Goal: Task Accomplishment & Management: Use online tool/utility

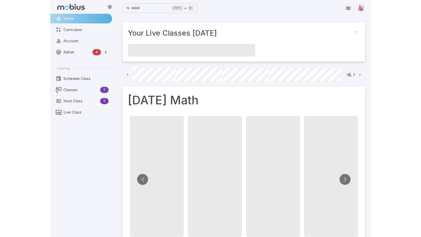
scroll to position [0, 386]
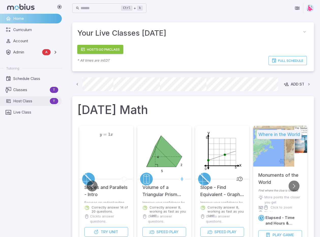
click at [22, 100] on span "Host Class" at bounding box center [30, 101] width 35 height 6
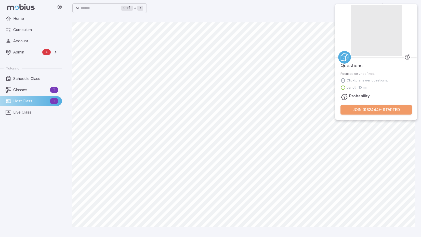
click at [324, 109] on button "Join ( 982444 ) - Started" at bounding box center [375, 110] width 71 height 10
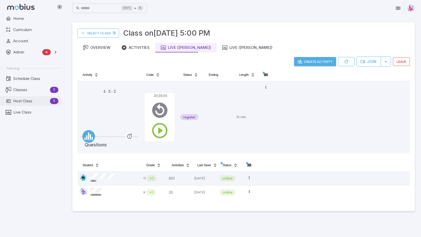
click at [17, 101] on span "Host Class" at bounding box center [30, 101] width 35 height 6
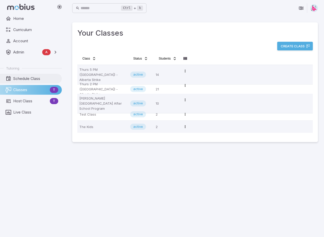
click at [28, 81] on span "Schedule Class" at bounding box center [35, 79] width 45 height 6
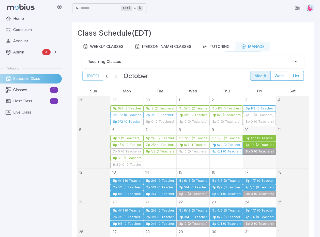
click at [255, 138] on div "4/7 (2 Teachers)" at bounding box center [261, 138] width 23 height 4
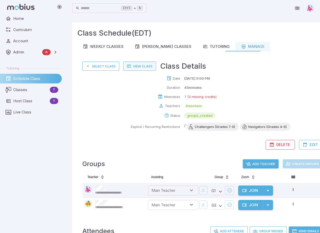
click at [136, 66] on link "View Class" at bounding box center [139, 66] width 33 height 9
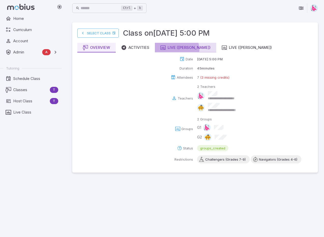
click at [177, 50] on div "Live ([PERSON_NAME])" at bounding box center [186, 48] width 50 height 6
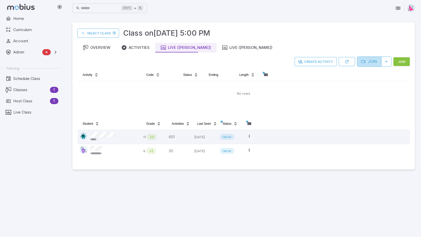
click at [324, 62] on button "Join" at bounding box center [369, 62] width 24 height 10
click at [324, 63] on button "Join" at bounding box center [401, 61] width 16 height 9
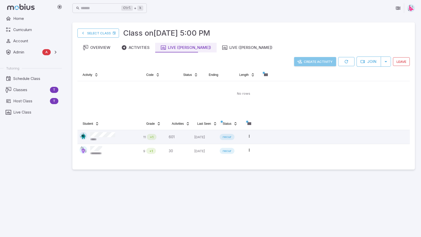
click at [309, 62] on button "Create Activity" at bounding box center [315, 61] width 42 height 9
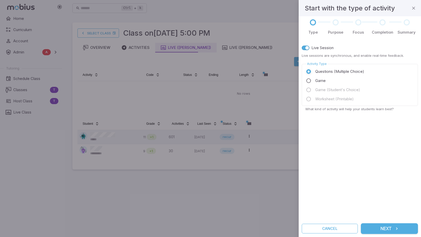
click at [324, 227] on button "Next" at bounding box center [388, 228] width 57 height 11
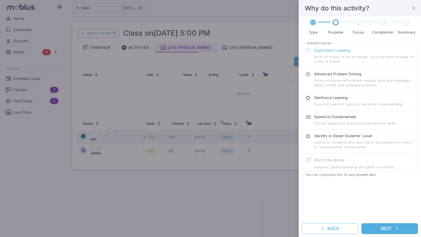
click at [324, 229] on button "Next" at bounding box center [389, 228] width 57 height 11
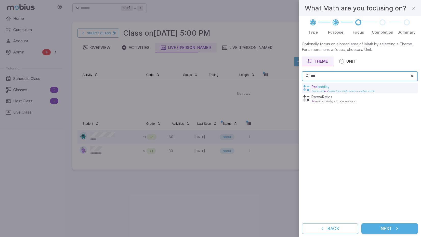
type input "***"
click at [324, 89] on p "Pro bability" at bounding box center [343, 86] width 64 height 5
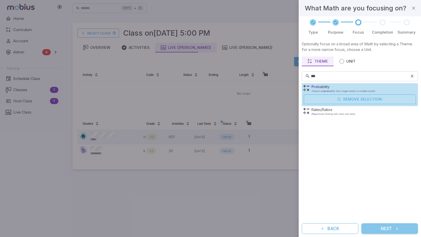
click at [324, 228] on button "Next" at bounding box center [389, 228] width 57 height 11
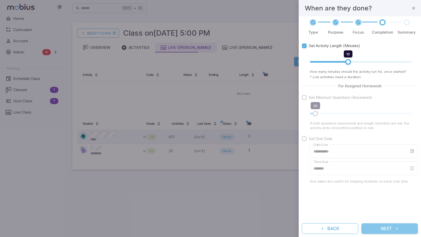
click at [324, 227] on button "Next" at bounding box center [389, 228] width 57 height 11
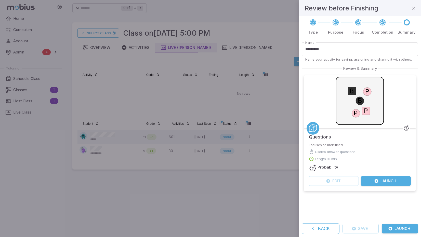
click at [324, 179] on button "Launch" at bounding box center [385, 181] width 50 height 10
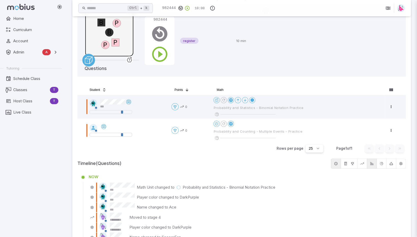
scroll to position [25, 0]
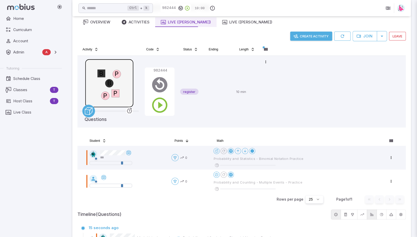
click at [222, 9] on div at bounding box center [208, 118] width 417 height 237
click at [238, 9] on div at bounding box center [208, 118] width 417 height 237
click at [225, 43] on div at bounding box center [208, 118] width 417 height 237
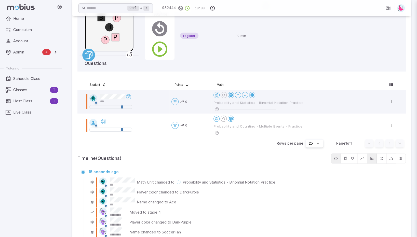
scroll to position [0, 0]
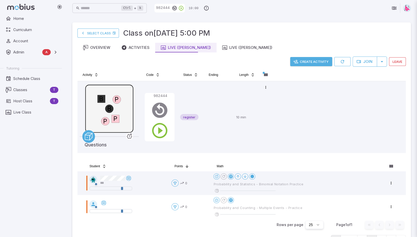
click at [216, 9] on div at bounding box center [208, 118] width 417 height 237
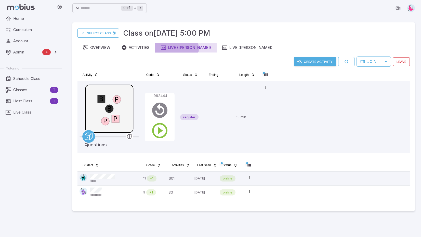
click at [176, 49] on div "Live ([PERSON_NAME])" at bounding box center [186, 48] width 50 height 6
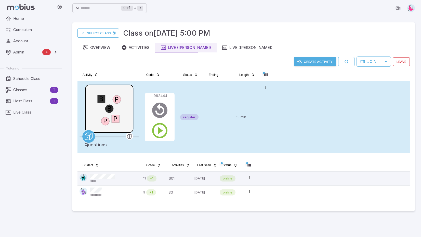
click at [213, 101] on td at bounding box center [218, 117] width 31 height 72
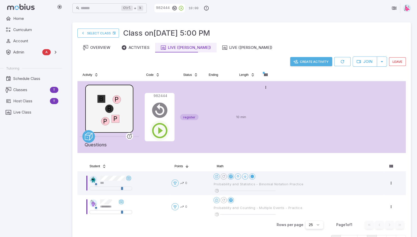
click at [157, 131] on icon "button" at bounding box center [159, 130] width 18 height 18
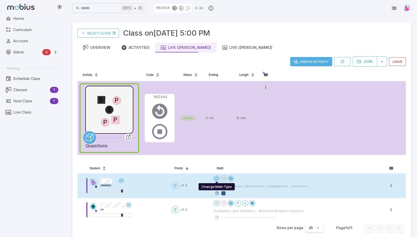
click at [218, 178] on html "Home Curriculum Account Admin A Accounts Finance Testing Tutoring Schedule Clas…" at bounding box center [208, 189] width 417 height 379
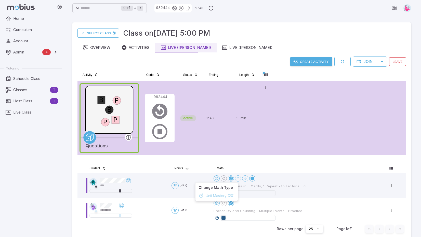
click at [208, 168] on html "Home Curriculum Account Admin A Accounts Finance Testing Tutoring Schedule Clas…" at bounding box center [210, 190] width 421 height 380
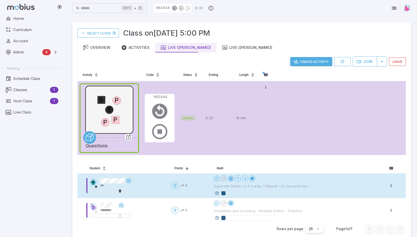
click at [218, 192] on icon at bounding box center [216, 193] width 5 height 5
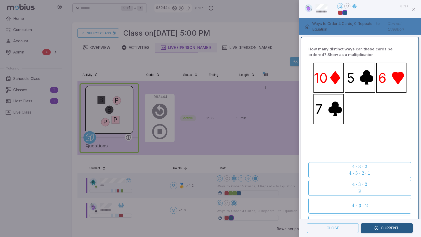
click at [225, 217] on div at bounding box center [210, 118] width 421 height 237
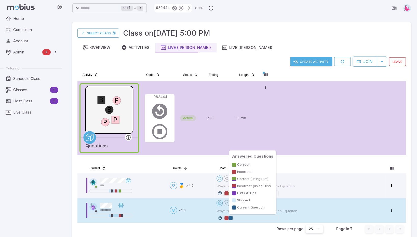
click at [227, 217] on div at bounding box center [226, 218] width 4 height 4
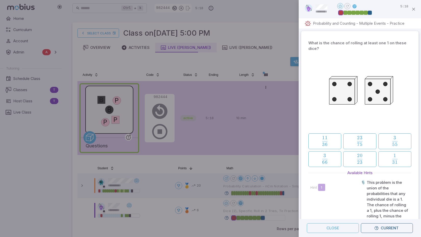
click at [283, 179] on div at bounding box center [210, 118] width 421 height 237
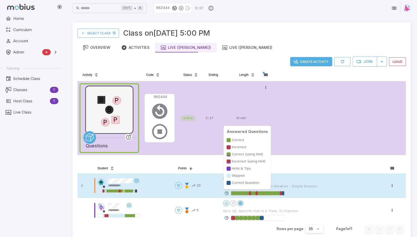
click at [281, 193] on div at bounding box center [281, 193] width 2 height 4
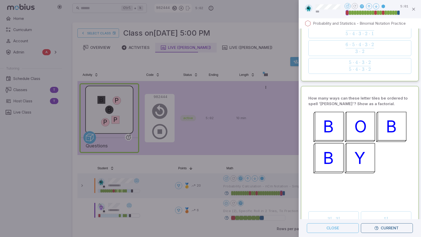
scroll to position [1985, 0]
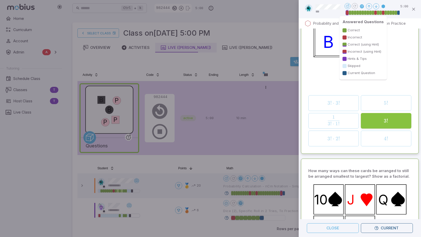
click at [383, 12] on div at bounding box center [382, 13] width 3 height 4
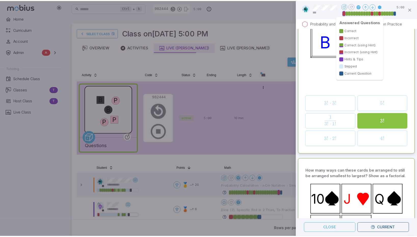
scroll to position [467, 0]
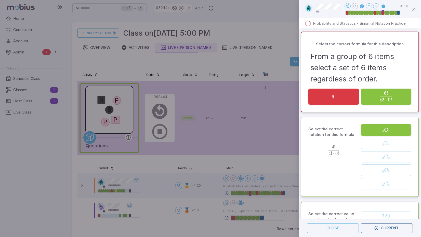
click at [275, 167] on div at bounding box center [210, 118] width 421 height 237
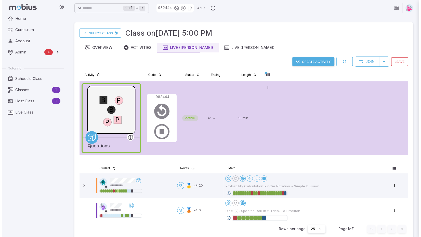
scroll to position [0, 0]
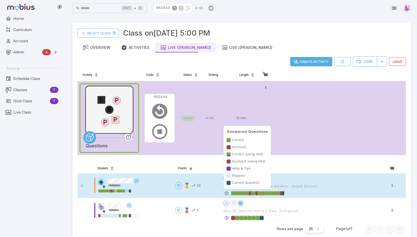
click at [282, 192] on div at bounding box center [281, 193] width 2 height 4
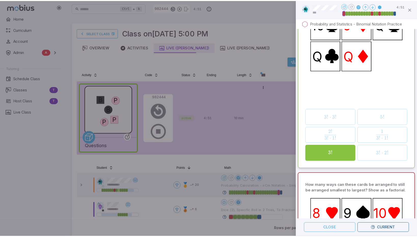
scroll to position [2086, 0]
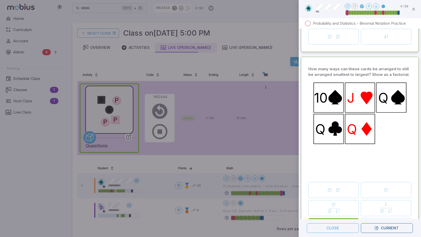
click at [268, 166] on div at bounding box center [210, 118] width 421 height 237
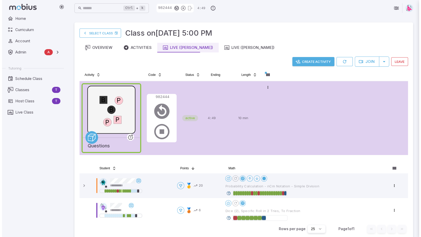
scroll to position [0, 0]
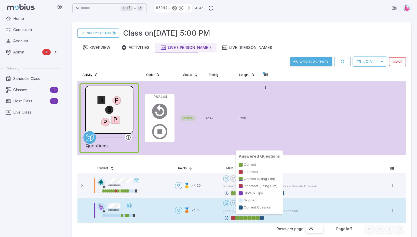
click at [262, 218] on div at bounding box center [261, 218] width 4 height 4
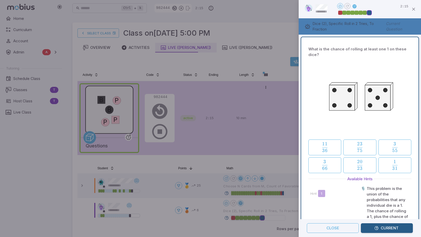
click at [287, 166] on div at bounding box center [210, 118] width 421 height 237
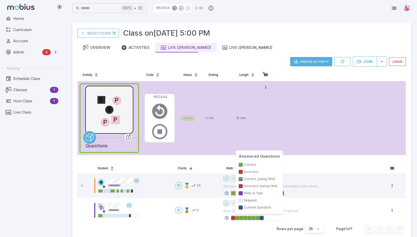
click at [290, 161] on div "Create Activity Join Leave Activity Code Status Ending Length P P B B P Questio…" at bounding box center [241, 110] width 328 height 107
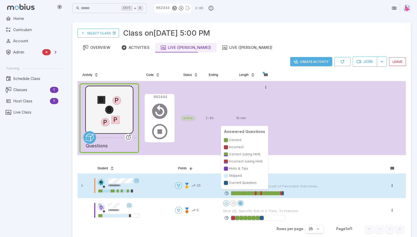
click at [282, 191] on div at bounding box center [281, 193] width 2 height 4
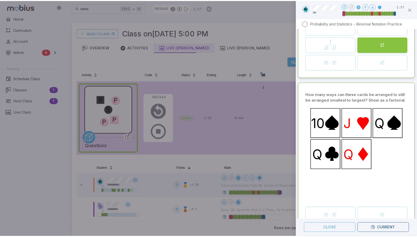
scroll to position [2044, 0]
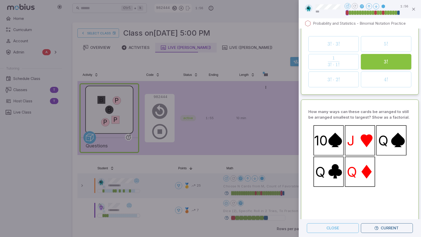
click at [220, 8] on div at bounding box center [210, 118] width 421 height 237
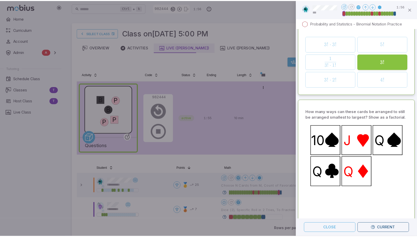
scroll to position [0, 0]
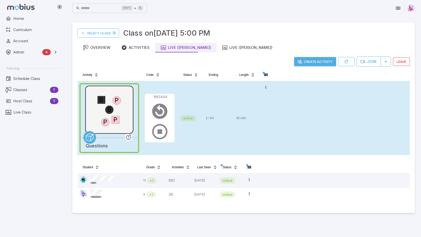
click at [234, 98] on td "10 min" at bounding box center [246, 118] width 25 height 74
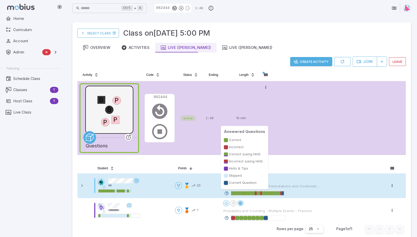
click at [282, 192] on div at bounding box center [281, 193] width 2 height 4
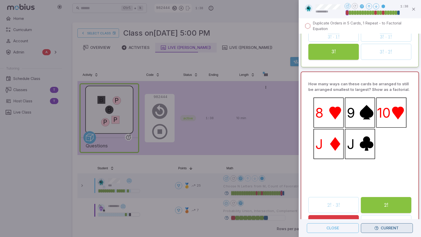
scroll to position [2288, 0]
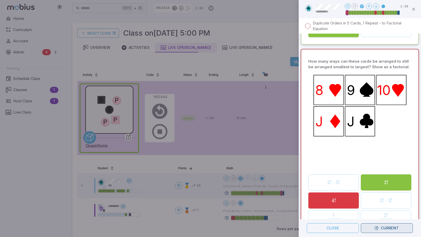
click at [389, 227] on button "Current" at bounding box center [386, 228] width 52 height 10
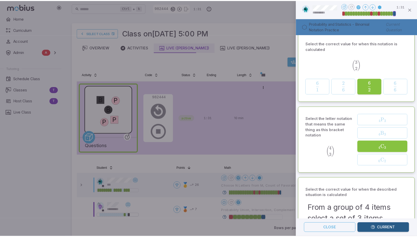
scroll to position [76, 0]
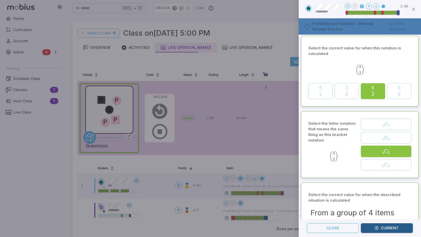
click at [260, 59] on div at bounding box center [210, 118] width 421 height 237
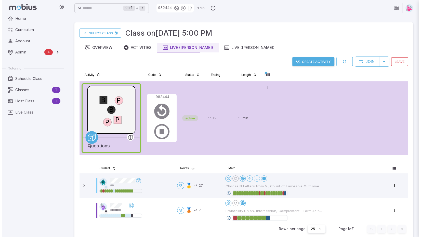
scroll to position [0, 0]
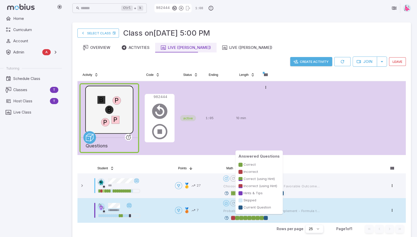
click at [266, 218] on div at bounding box center [265, 218] width 4 height 4
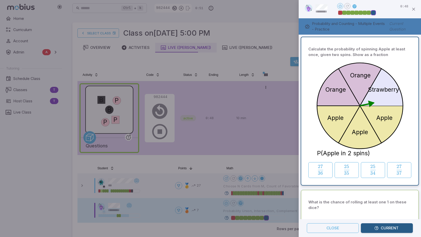
click at [254, 164] on div at bounding box center [210, 118] width 421 height 237
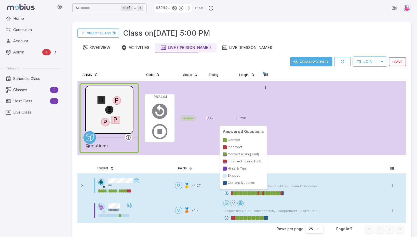
click at [283, 194] on div at bounding box center [283, 193] width 2 height 4
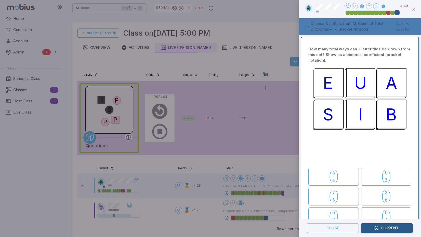
click at [279, 168] on div at bounding box center [210, 118] width 421 height 237
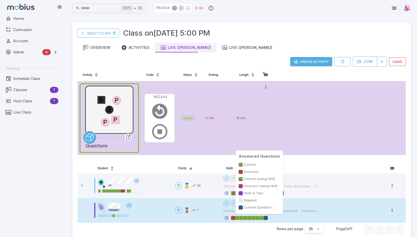
click at [267, 218] on div at bounding box center [265, 218] width 4 height 4
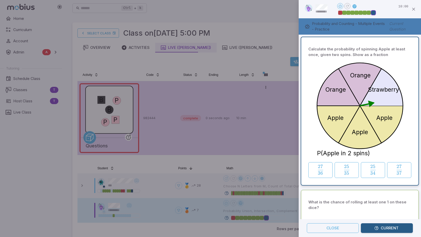
click at [280, 48] on div at bounding box center [210, 118] width 421 height 237
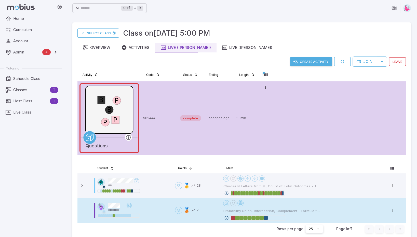
click at [309, 61] on button "Create Activity" at bounding box center [311, 61] width 42 height 9
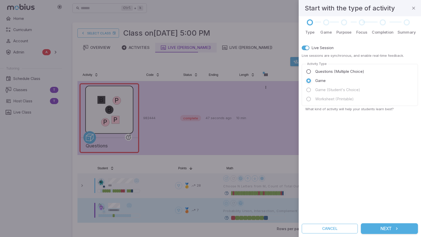
click at [388, 230] on button "Next" at bounding box center [388, 228] width 57 height 11
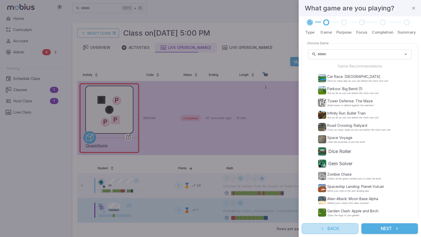
click at [341, 227] on button "Back" at bounding box center [329, 228] width 57 height 11
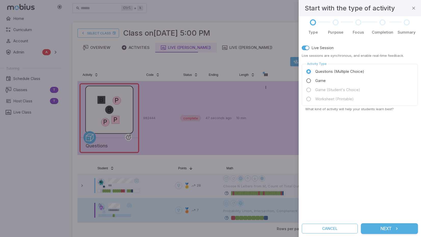
click at [390, 227] on button "Next" at bounding box center [388, 228] width 57 height 11
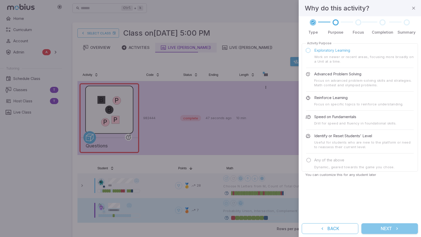
click at [386, 229] on button "Next" at bounding box center [389, 228] width 57 height 11
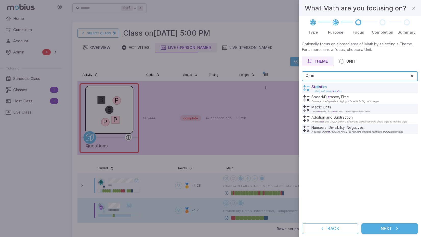
type input "**"
click at [318, 86] on span "ati st" at bounding box center [318, 87] width 7 height 4
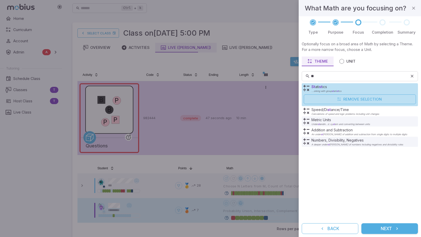
click at [384, 229] on button "Next" at bounding box center [389, 228] width 57 height 11
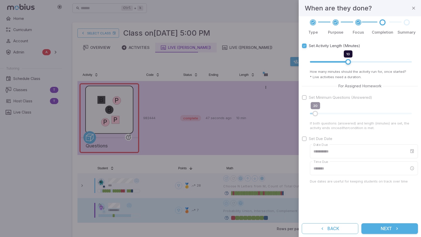
click at [390, 231] on button "Next" at bounding box center [389, 228] width 57 height 11
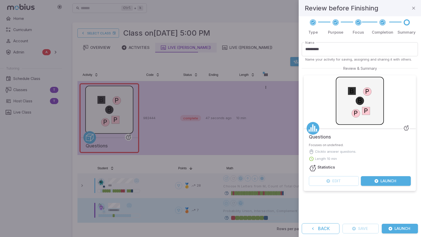
click at [387, 179] on button "Launch" at bounding box center [385, 181] width 50 height 10
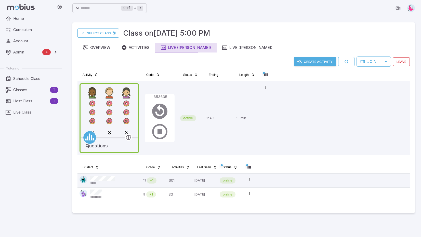
click at [178, 47] on div "Live ([PERSON_NAME])" at bounding box center [186, 48] width 50 height 6
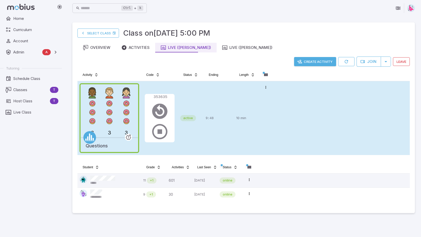
click at [241, 93] on p "10 min" at bounding box center [246, 118] width 21 height 70
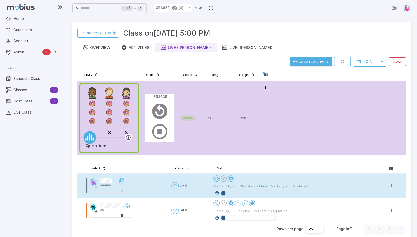
click at [217, 193] on icon at bounding box center [216, 193] width 5 height 5
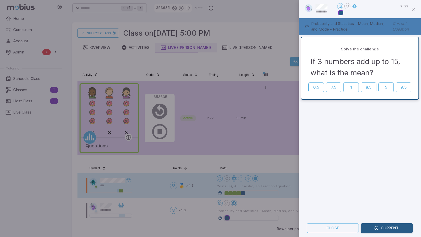
click at [218, 137] on div at bounding box center [210, 118] width 421 height 237
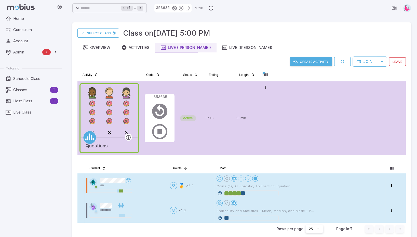
click at [219, 218] on icon at bounding box center [219, 218] width 5 height 5
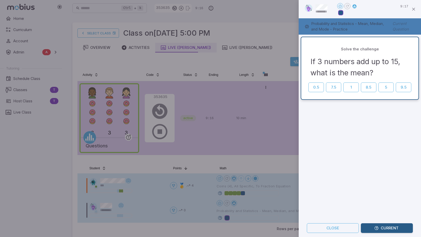
click at [244, 165] on div at bounding box center [210, 118] width 421 height 237
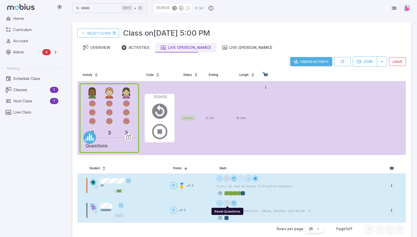
click at [227, 203] on icon "Reset Questions" at bounding box center [227, 203] width 4 height 4
click at [219, 217] on icon at bounding box center [219, 218] width 5 height 5
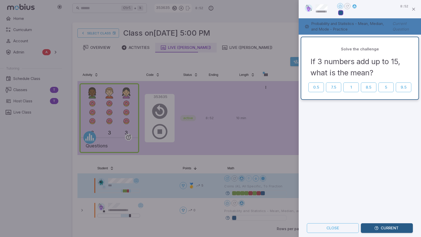
click at [226, 219] on div at bounding box center [210, 118] width 421 height 237
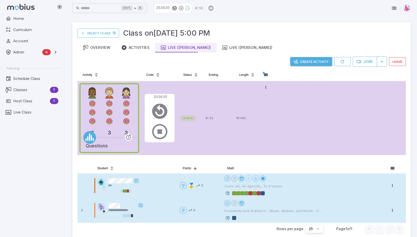
click at [228, 218] on icon at bounding box center [227, 218] width 5 height 5
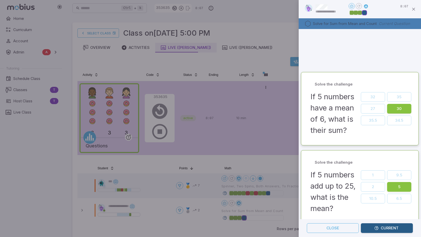
click at [271, 193] on div at bounding box center [210, 118] width 421 height 237
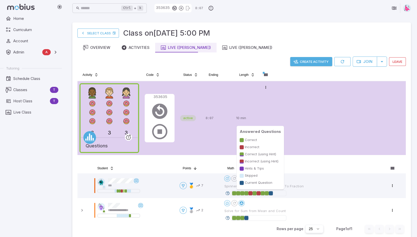
click at [271, 193] on div at bounding box center [271, 193] width 4 height 4
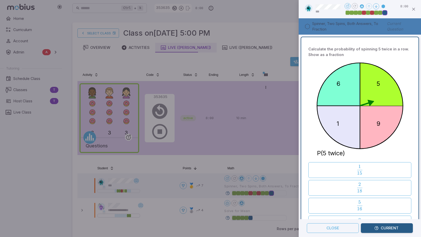
click at [281, 163] on div at bounding box center [210, 118] width 421 height 237
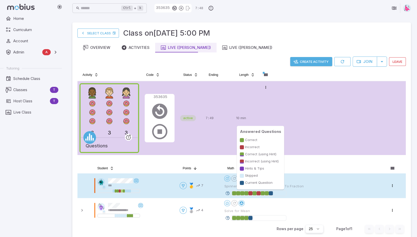
click at [272, 192] on div at bounding box center [271, 193] width 4 height 4
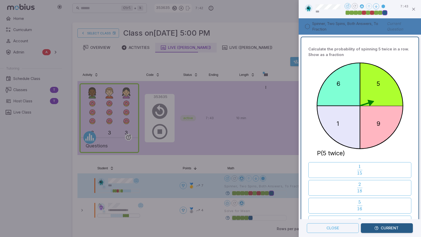
click at [252, 217] on div at bounding box center [210, 118] width 421 height 237
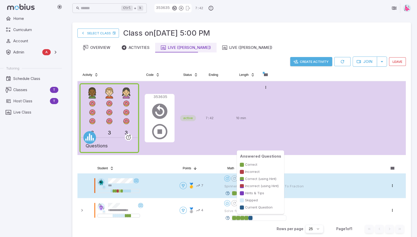
click at [251, 217] on div at bounding box center [250, 218] width 4 height 4
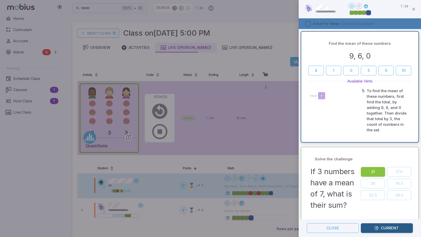
click at [393, 230] on button "Current" at bounding box center [386, 228] width 52 height 10
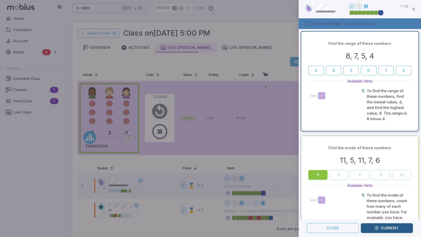
click at [280, 167] on div at bounding box center [210, 118] width 421 height 237
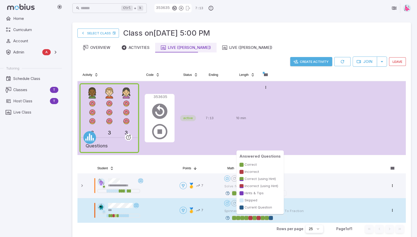
click at [272, 218] on div at bounding box center [271, 218] width 4 height 4
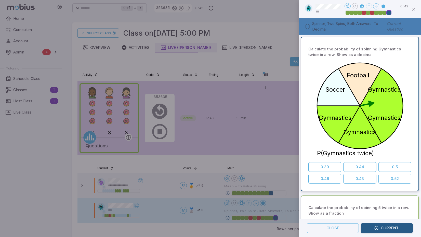
click at [270, 36] on div at bounding box center [210, 118] width 421 height 237
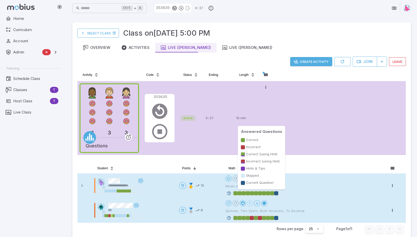
click at [277, 193] on div at bounding box center [276, 193] width 4 height 4
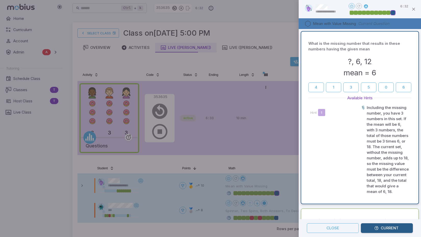
click at [258, 166] on div at bounding box center [210, 118] width 421 height 237
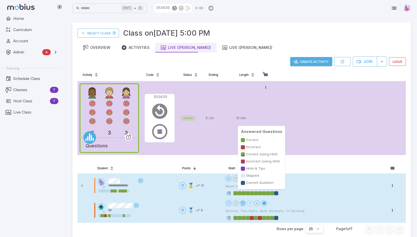
click at [277, 193] on div at bounding box center [276, 193] width 4 height 4
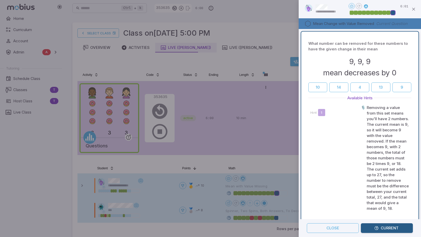
click at [221, 8] on div at bounding box center [210, 118] width 421 height 237
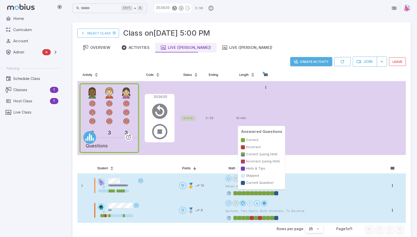
click at [278, 194] on div at bounding box center [276, 193] width 4 height 4
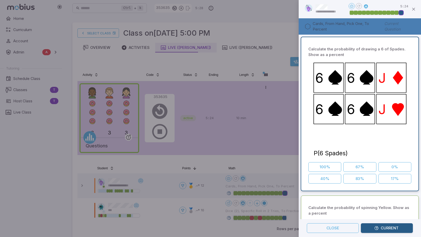
click at [286, 180] on div at bounding box center [210, 118] width 421 height 237
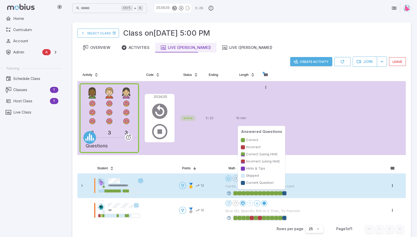
click at [286, 193] on div at bounding box center [284, 193] width 4 height 4
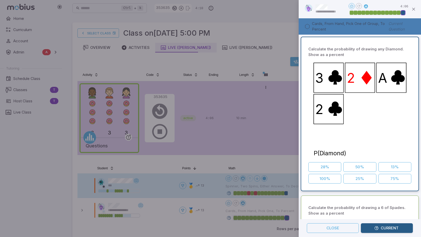
click at [271, 163] on div at bounding box center [210, 118] width 421 height 237
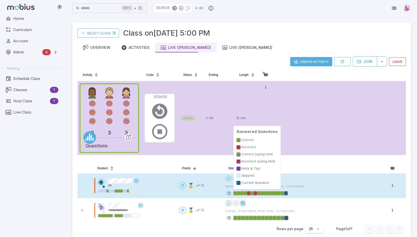
click at [286, 192] on div at bounding box center [285, 193] width 3 height 4
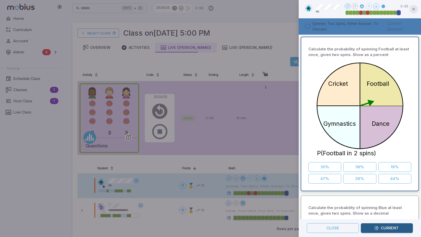
click at [413, 10] on icon "button" at bounding box center [413, 9] width 5 height 5
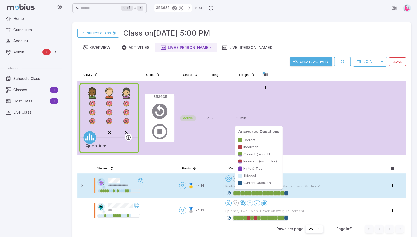
click at [288, 192] on div at bounding box center [286, 193] width 4 height 4
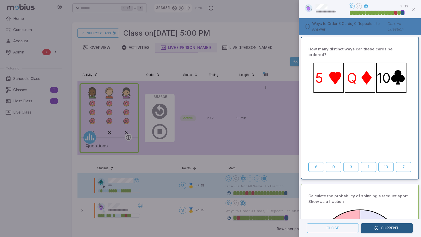
click at [284, 164] on div at bounding box center [210, 118] width 421 height 237
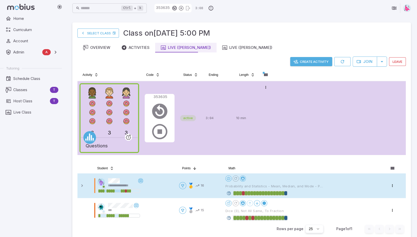
click at [306, 182] on div "Open menu Probability and Statistics - Mean, Median, and Mode - Practice" at bounding box center [304, 185] width 159 height 21
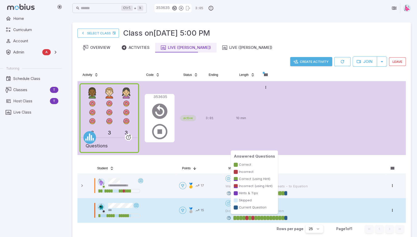
click at [286, 217] on div at bounding box center [285, 218] width 3 height 4
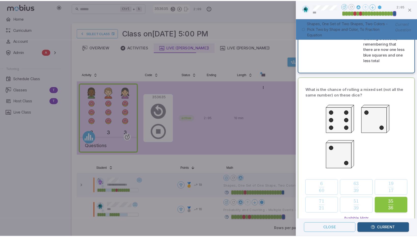
scroll to position [255, 0]
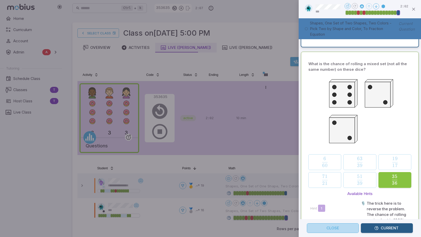
click at [341, 230] on button "Close" at bounding box center [332, 228] width 52 height 10
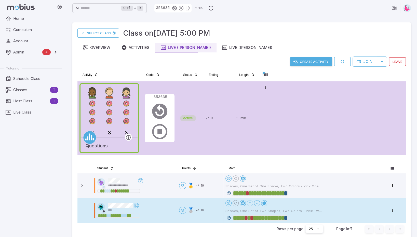
drag, startPoint x: 286, startPoint y: 217, endPoint x: 318, endPoint y: 209, distance: 33.0
click at [319, 212] on div "Open menu Shapes, One Set of Two Shapes, Two Colors - Pick Two by Shape and Col…" at bounding box center [304, 210] width 159 height 21
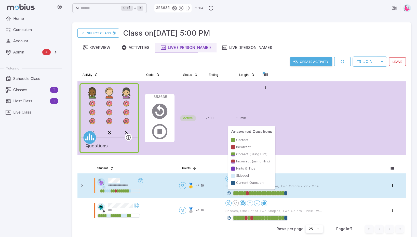
click at [287, 193] on div at bounding box center [285, 193] width 3 height 4
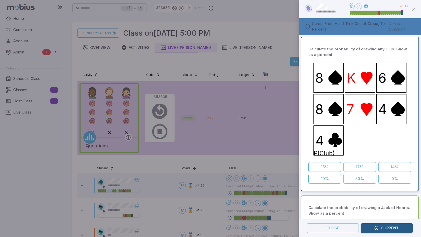
click at [275, 50] on div at bounding box center [210, 118] width 421 height 237
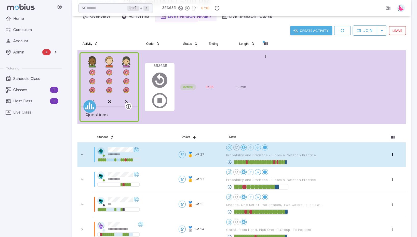
scroll to position [25, 0]
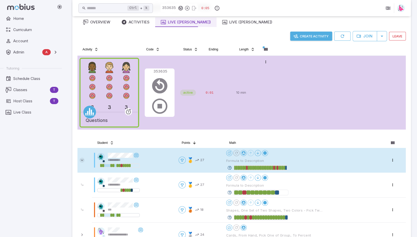
click at [81, 159] on icon at bounding box center [81, 160] width 5 height 5
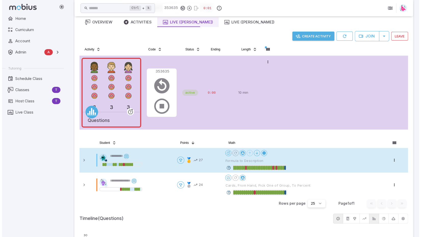
scroll to position [0, 0]
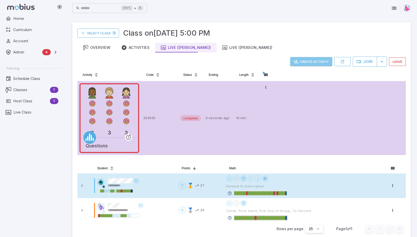
click at [313, 61] on button "Create Activity" at bounding box center [311, 61] width 42 height 9
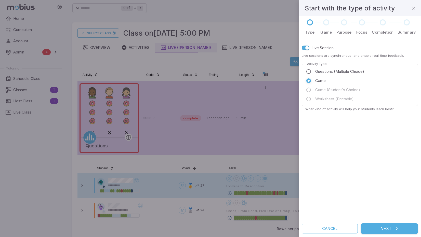
click at [388, 228] on button "Next" at bounding box center [388, 228] width 57 height 11
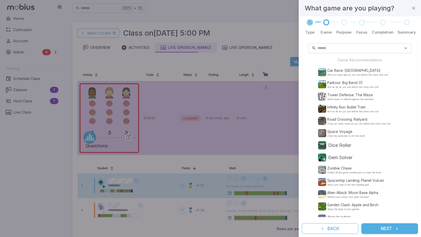
scroll to position [5, 0]
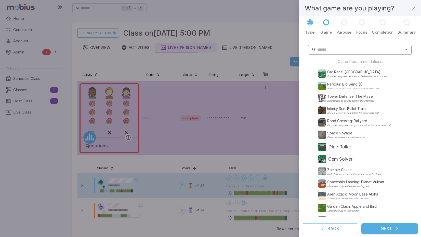
click at [327, 50] on input "text" at bounding box center [360, 50] width 86 height 10
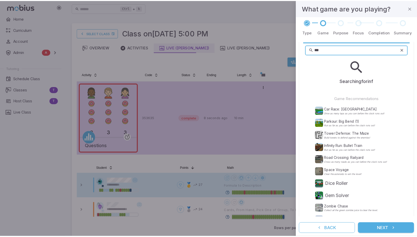
scroll to position [0, 0]
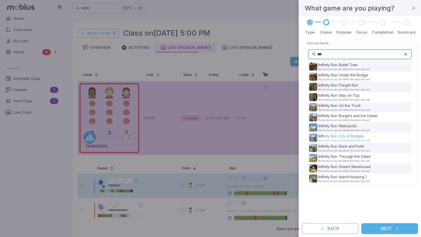
type input "***"
click at [346, 138] on p "Inf inity Run: City of Bridges" at bounding box center [343, 136] width 51 height 5
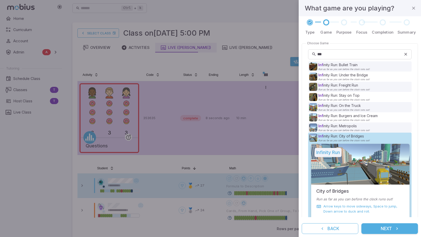
click at [387, 230] on button "Next" at bounding box center [389, 228] width 57 height 11
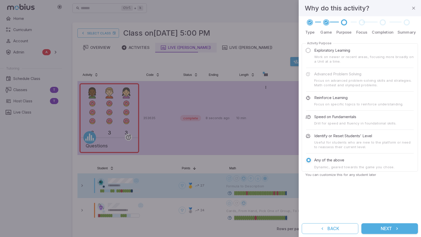
click at [392, 231] on button "Next" at bounding box center [389, 228] width 57 height 11
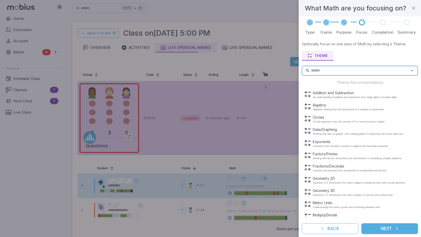
click at [389, 228] on button "Next" at bounding box center [389, 228] width 57 height 11
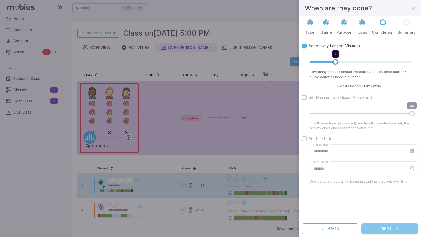
click at [386, 228] on button "Next" at bounding box center [389, 228] width 57 height 11
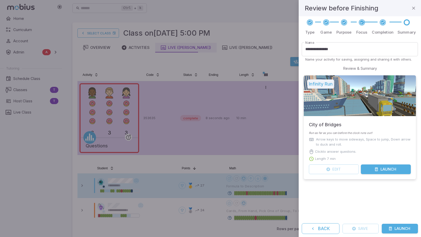
click at [389, 171] on button "Launch" at bounding box center [385, 169] width 50 height 10
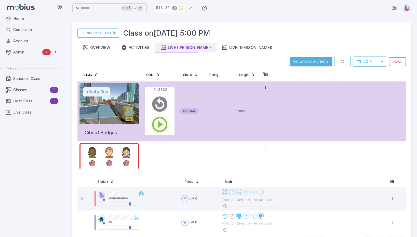
click at [159, 123] on icon "button" at bounding box center [159, 124] width 18 height 18
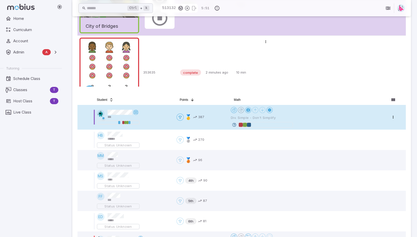
scroll to position [128, 0]
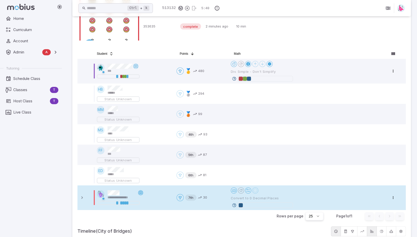
click at [139, 192] on icon at bounding box center [140, 193] width 4 height 4
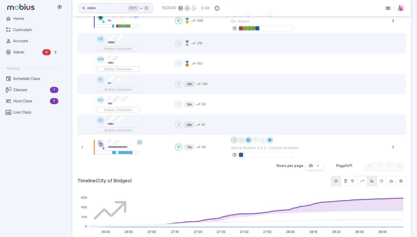
scroll to position [179, 0]
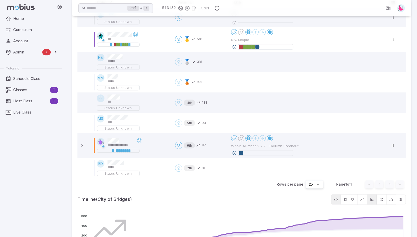
click at [234, 173] on td at bounding box center [308, 168] width 158 height 20
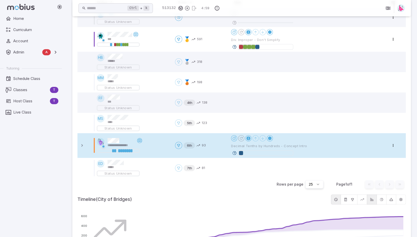
click at [234, 154] on icon at bounding box center [234, 153] width 5 height 5
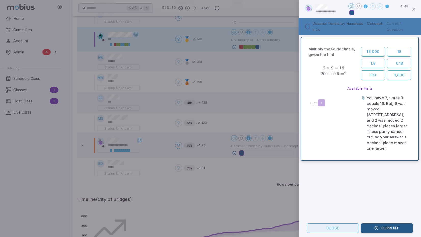
click at [343, 230] on button "Close" at bounding box center [332, 228] width 52 height 10
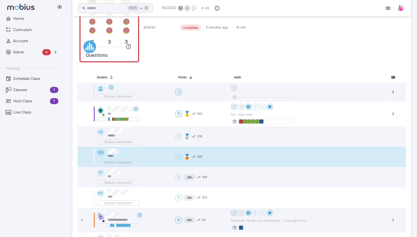
scroll to position [153, 0]
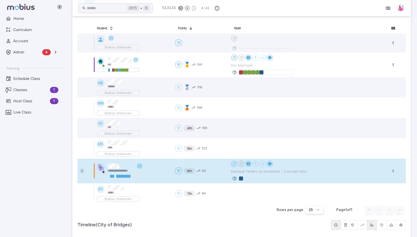
click at [81, 172] on icon at bounding box center [81, 170] width 5 height 5
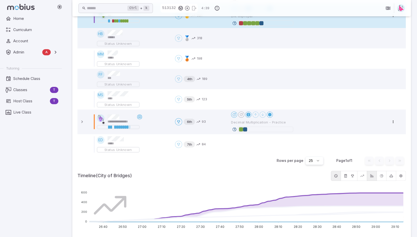
scroll to position [204, 0]
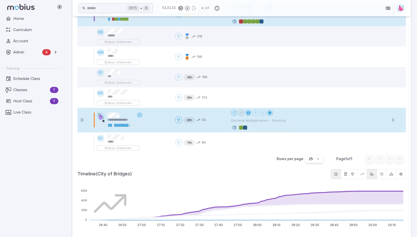
click at [82, 120] on icon at bounding box center [81, 119] width 5 height 5
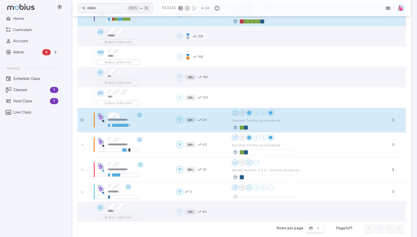
click at [81, 120] on icon at bounding box center [81, 119] width 5 height 5
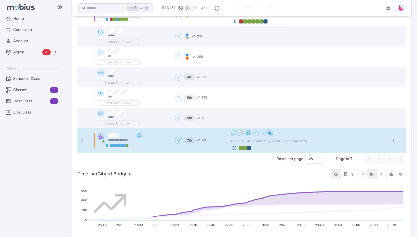
click at [139, 136] on icon at bounding box center [139, 135] width 4 height 4
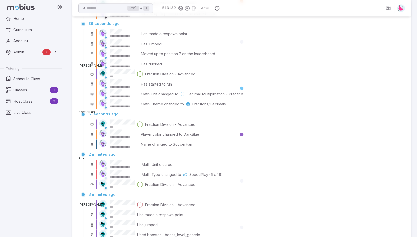
scroll to position [509, 0]
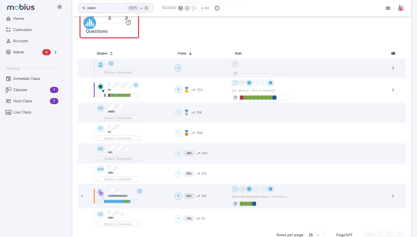
scroll to position [178, 0]
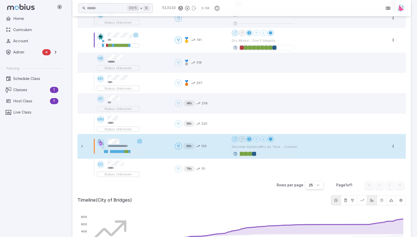
click at [234, 152] on icon at bounding box center [235, 153] width 5 height 5
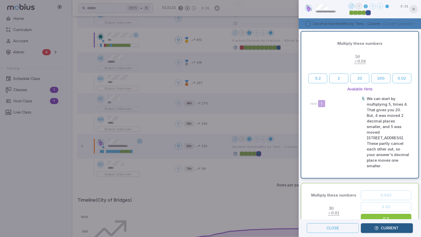
click at [413, 9] on icon "button" at bounding box center [413, 9] width 5 height 5
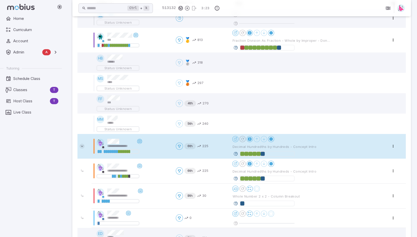
click at [83, 147] on icon at bounding box center [81, 146] width 5 height 5
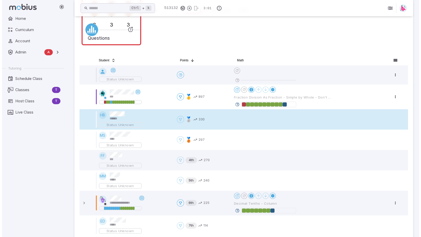
scroll to position [127, 0]
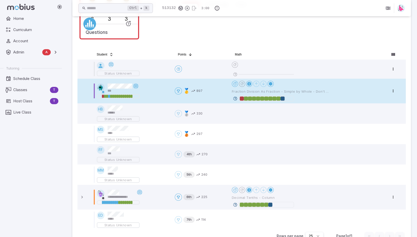
click at [235, 98] on icon at bounding box center [235, 98] width 5 height 5
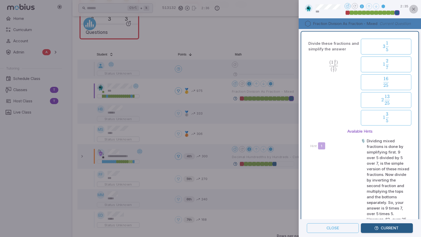
click at [414, 9] on icon "button" at bounding box center [413, 9] width 5 height 5
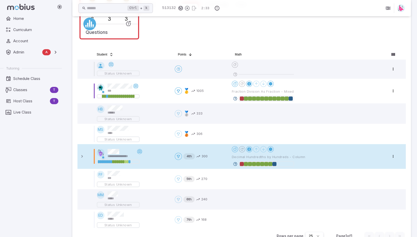
click at [235, 164] on icon at bounding box center [235, 164] width 5 height 5
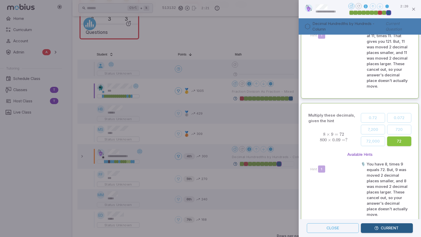
scroll to position [467, 0]
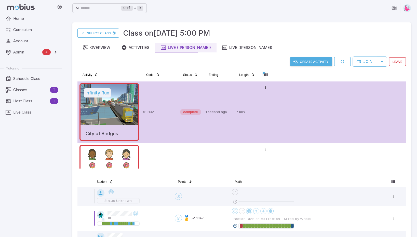
click at [312, 60] on button "Create Activity" at bounding box center [311, 61] width 42 height 9
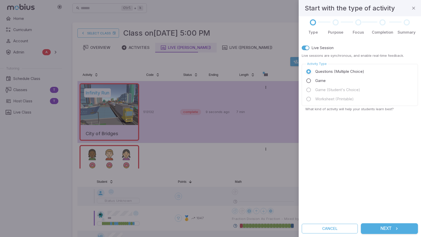
click at [392, 229] on button "Next" at bounding box center [388, 228] width 57 height 11
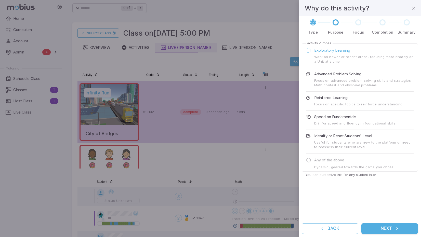
click at [322, 78] on span "Focus on advanced problem-solving skills and strategies. Math contest and olymp…" at bounding box center [359, 82] width 107 height 9
click at [393, 229] on button "Next" at bounding box center [389, 228] width 57 height 11
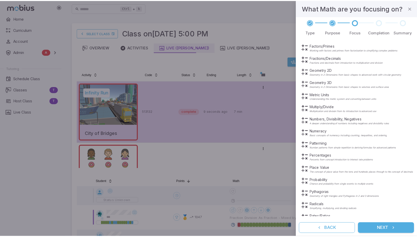
scroll to position [116, 0]
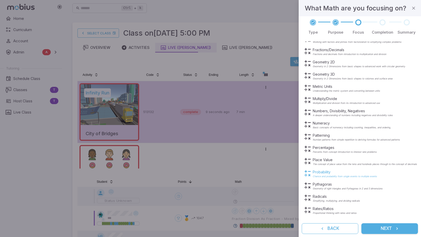
click at [316, 172] on p "Probability" at bounding box center [344, 172] width 64 height 5
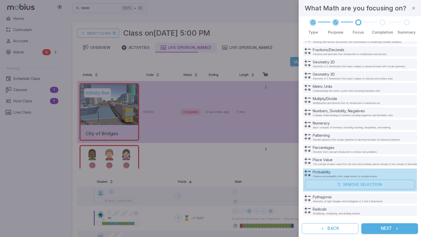
click at [387, 229] on button "Next" at bounding box center [389, 228] width 57 height 11
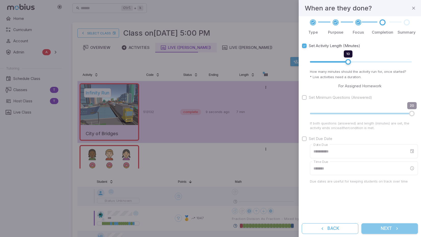
click at [388, 231] on button "Next" at bounding box center [389, 228] width 57 height 11
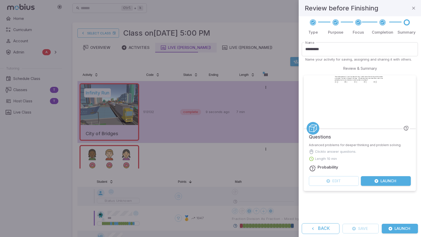
click at [388, 183] on button "Launch" at bounding box center [385, 181] width 50 height 10
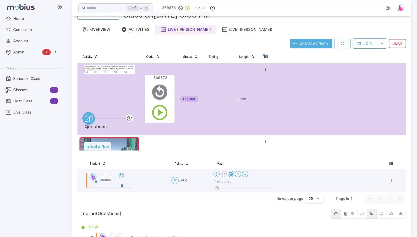
scroll to position [0, 0]
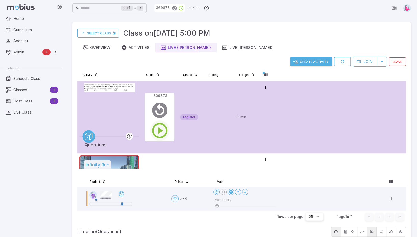
click at [159, 131] on icon "button" at bounding box center [159, 130] width 18 height 18
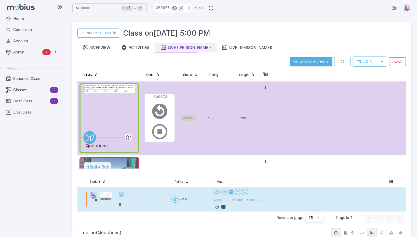
click at [216, 207] on icon at bounding box center [216, 206] width 5 height 5
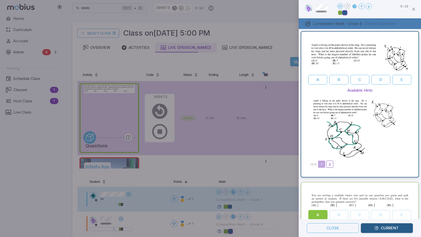
click at [271, 176] on div at bounding box center [210, 118] width 421 height 237
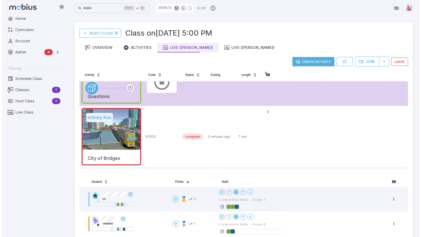
scroll to position [51, 0]
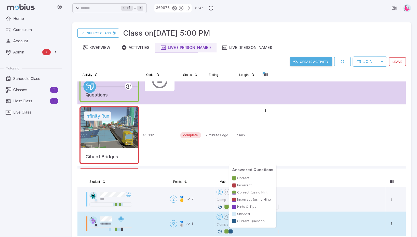
click at [232, 231] on div at bounding box center [230, 231] width 4 height 4
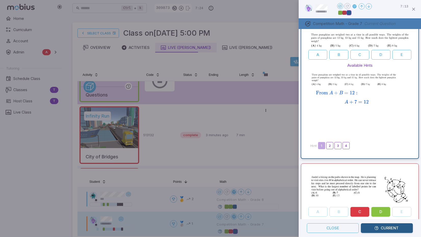
scroll to position [0, 0]
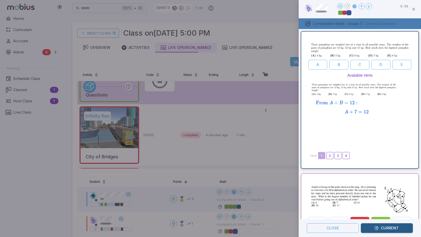
click at [239, 206] on div at bounding box center [210, 118] width 421 height 237
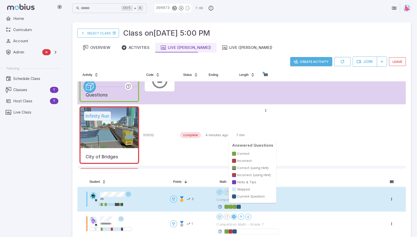
click at [240, 206] on div at bounding box center [238, 207] width 4 height 4
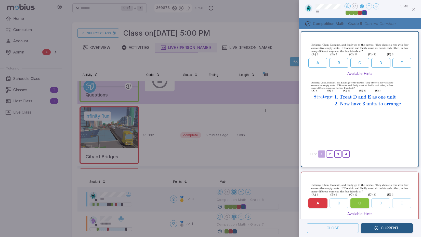
click at [384, 229] on button "Current" at bounding box center [386, 228] width 52 height 10
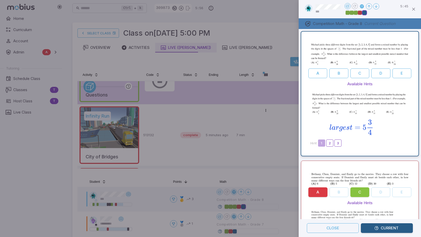
click at [236, 230] on div at bounding box center [210, 118] width 421 height 237
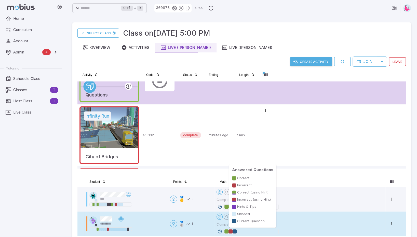
click at [236, 231] on div at bounding box center [234, 231] width 4 height 4
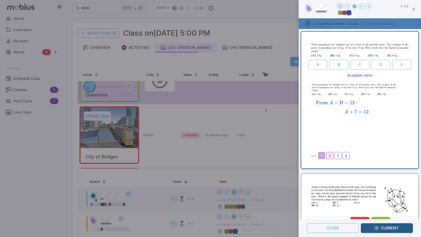
click at [331, 154] on button "2" at bounding box center [329, 155] width 7 height 7
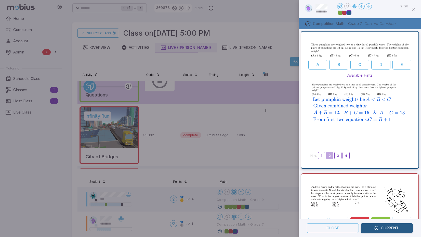
click at [248, 204] on div at bounding box center [210, 118] width 421 height 237
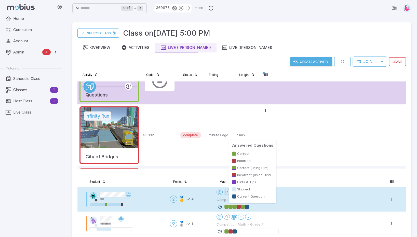
click at [247, 206] on div at bounding box center [247, 207] width 4 height 4
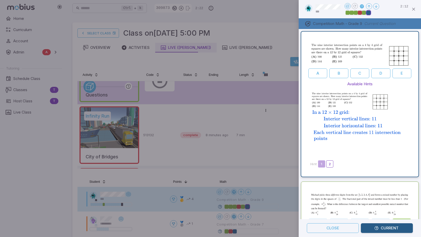
click at [235, 231] on div at bounding box center [210, 118] width 421 height 237
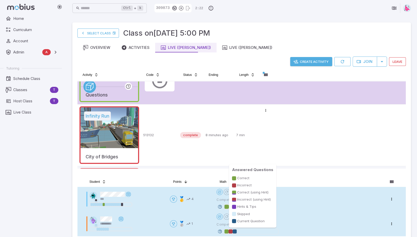
click at [235, 232] on div at bounding box center [234, 231] width 4 height 4
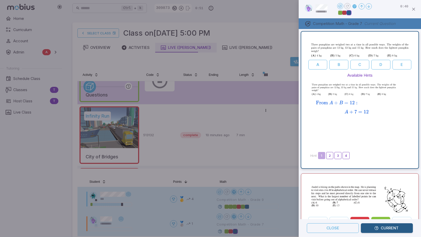
click at [246, 208] on div at bounding box center [210, 118] width 421 height 237
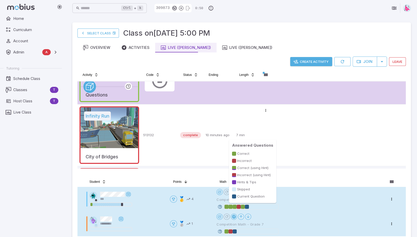
click at [246, 206] on div at bounding box center [247, 207] width 4 height 4
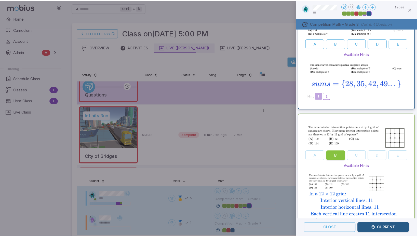
scroll to position [25, 0]
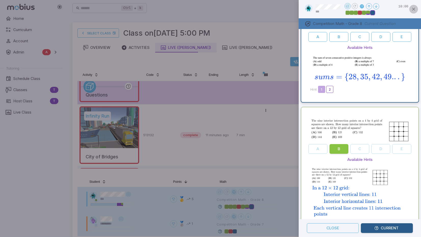
click at [413, 8] on icon "button" at bounding box center [413, 9] width 5 height 5
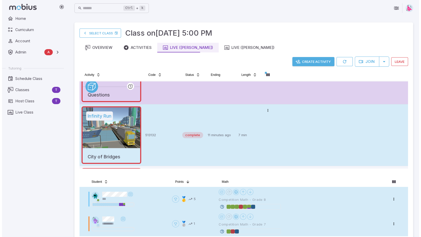
scroll to position [0, 0]
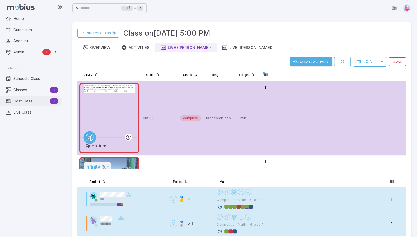
click at [28, 101] on span "Host Class" at bounding box center [30, 101] width 35 height 6
